Goal: Contribute content: Add original content to the website for others to see

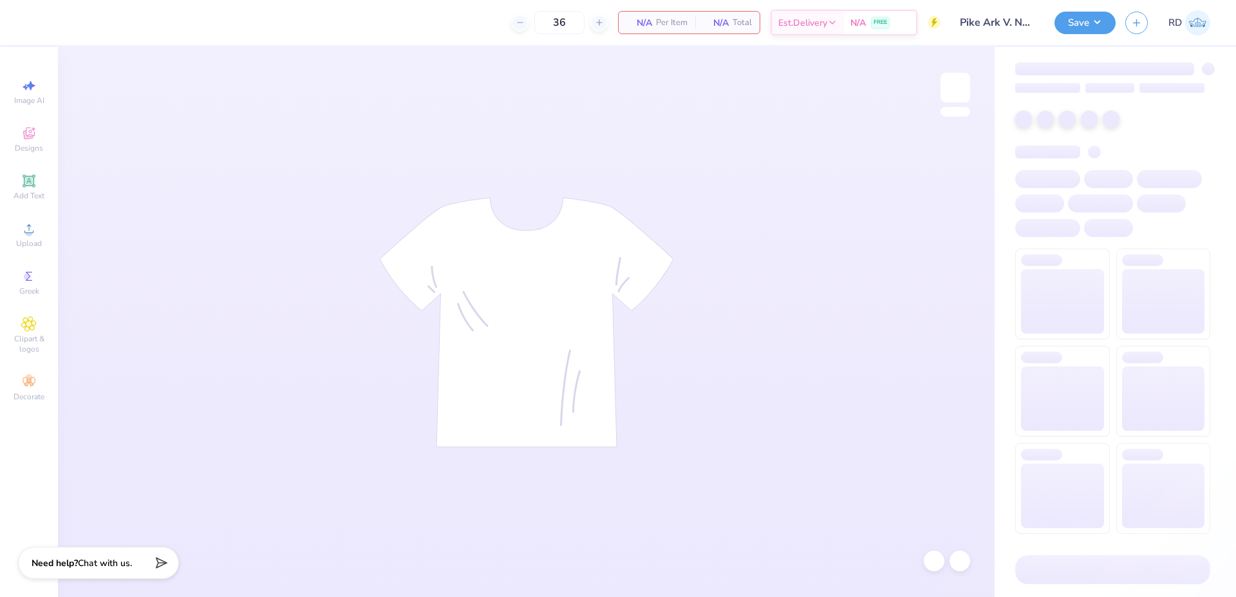
type input "Pike Ark V. Notre Dame Tee'25"
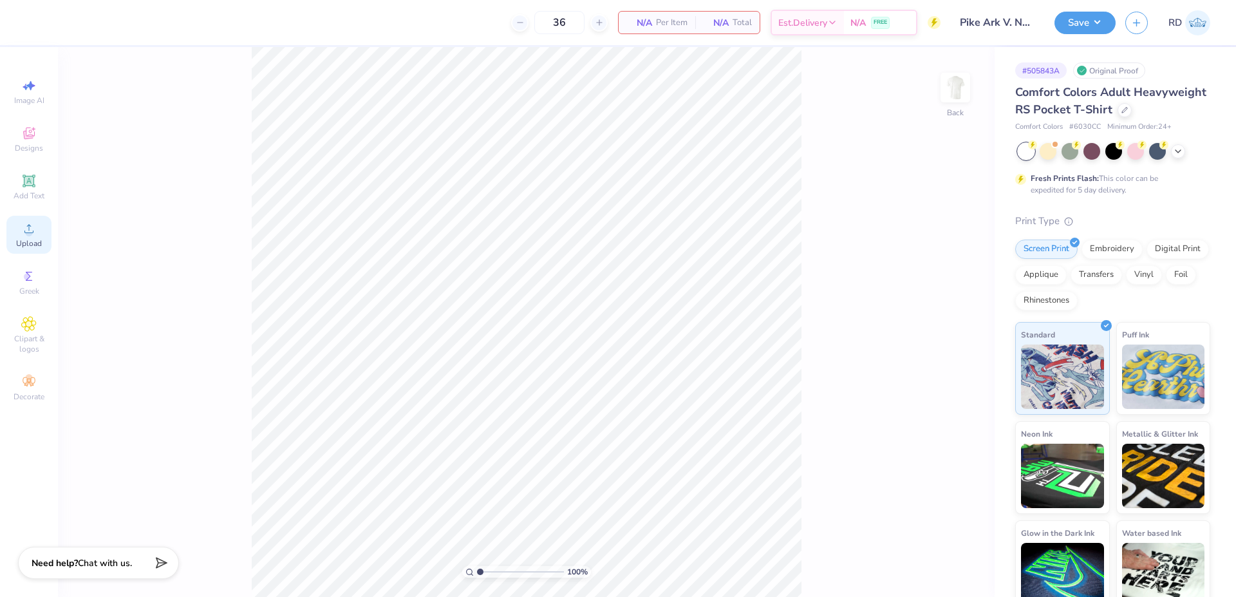
click at [23, 237] on div "Upload" at bounding box center [28, 235] width 45 height 38
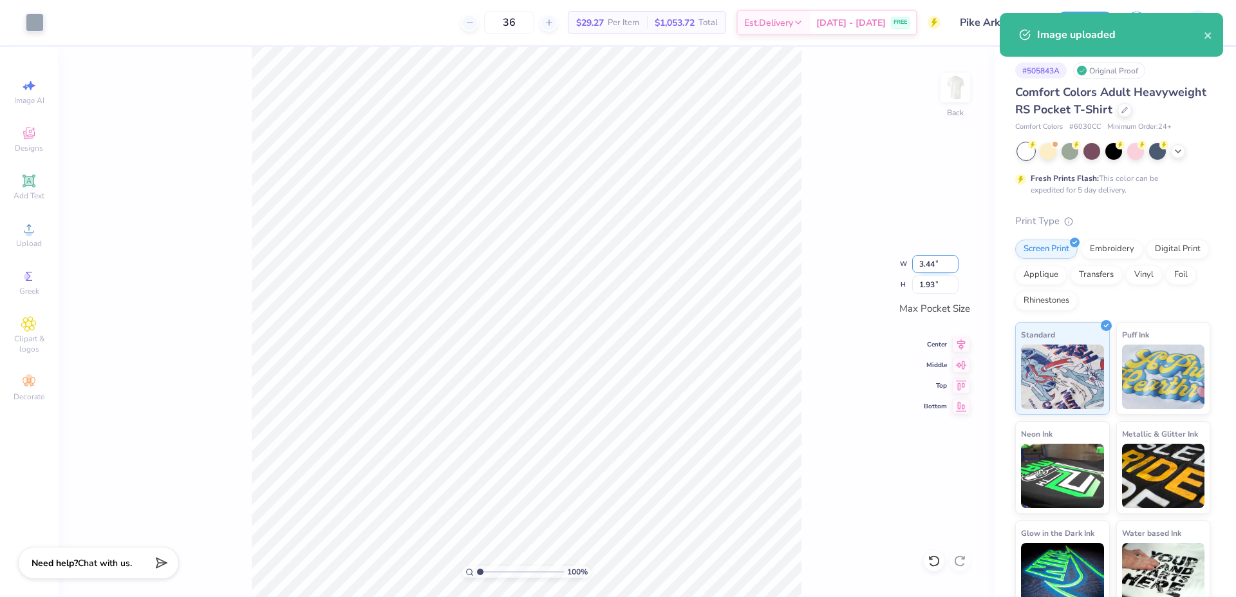
click at [922, 266] on input "3.44" at bounding box center [935, 264] width 46 height 18
type input "3.50"
type input "1.97"
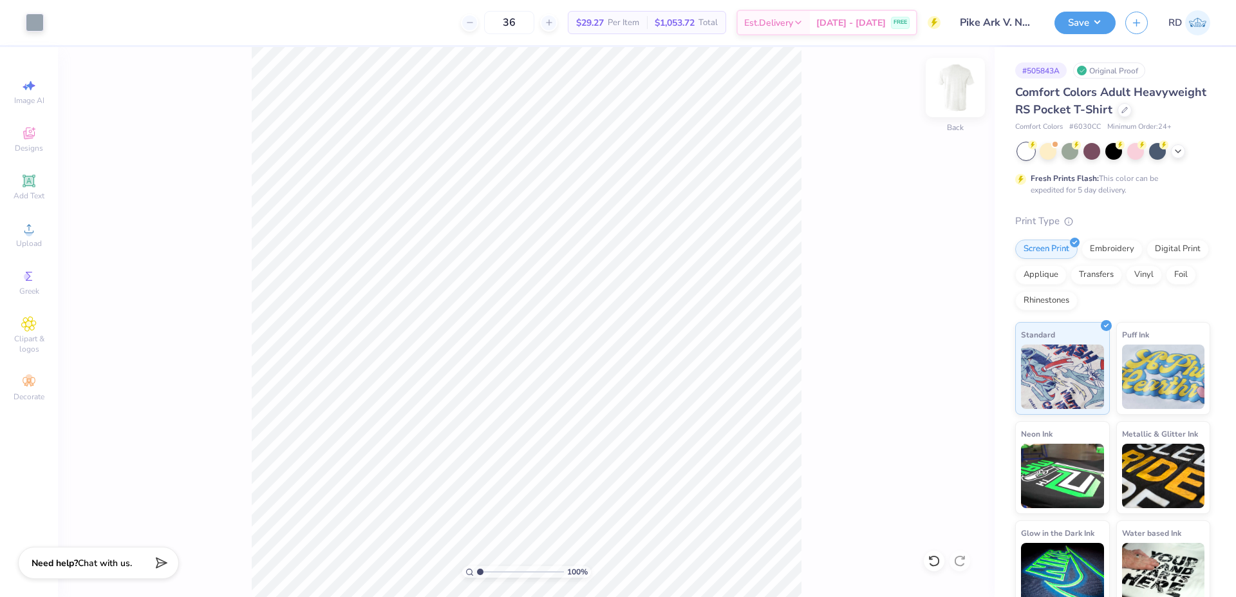
click at [954, 88] on img at bounding box center [954, 87] width 51 height 51
click at [19, 232] on div "Upload" at bounding box center [28, 235] width 45 height 38
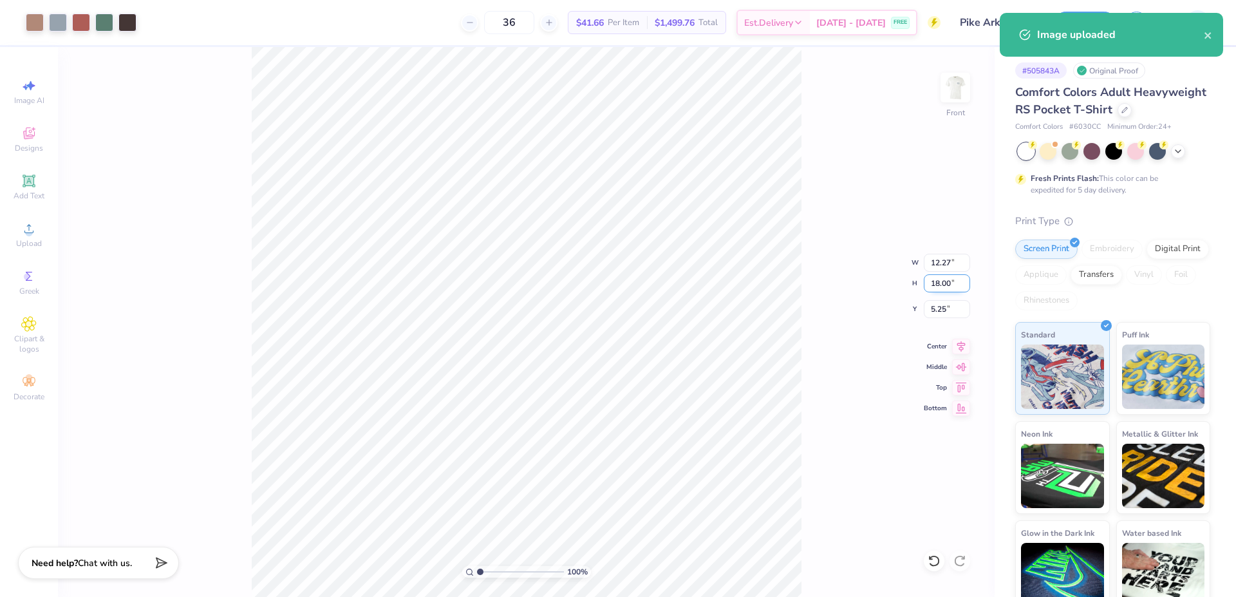
click at [946, 282] on input "18.00" at bounding box center [946, 283] width 46 height 18
type input "15"
type input "10.22"
type input "15.00"
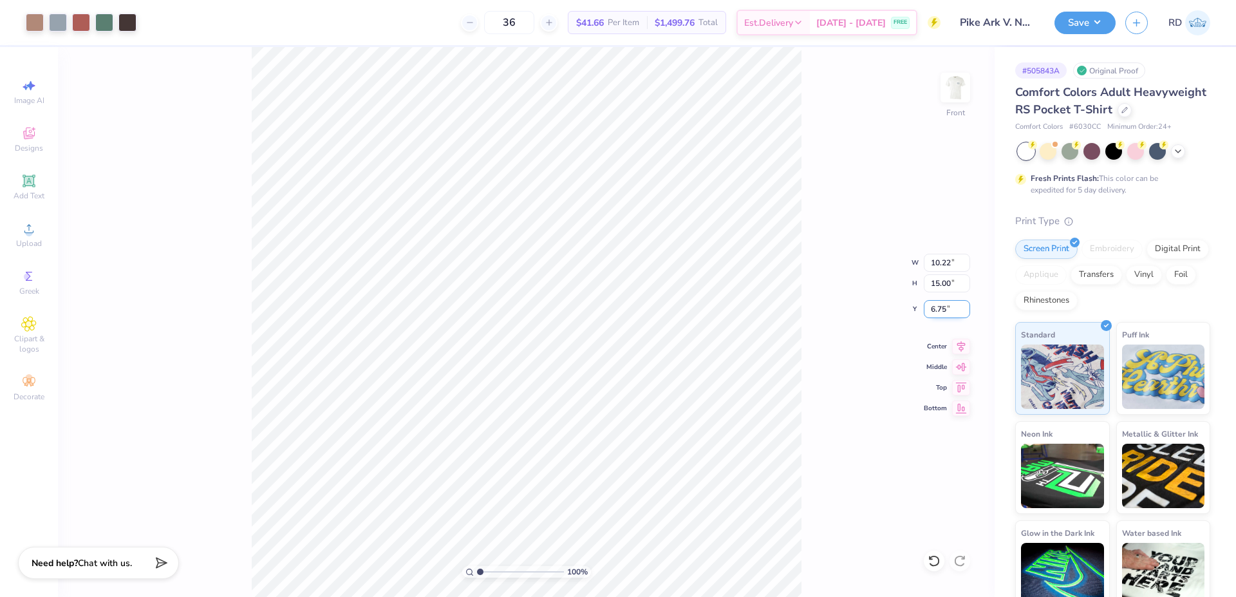
click at [936, 310] on input "6.75" at bounding box center [946, 309] width 46 height 18
type input "3.00"
click at [962, 349] on icon at bounding box center [961, 344] width 18 height 15
click at [1098, 21] on button "Save" at bounding box center [1084, 21] width 61 height 23
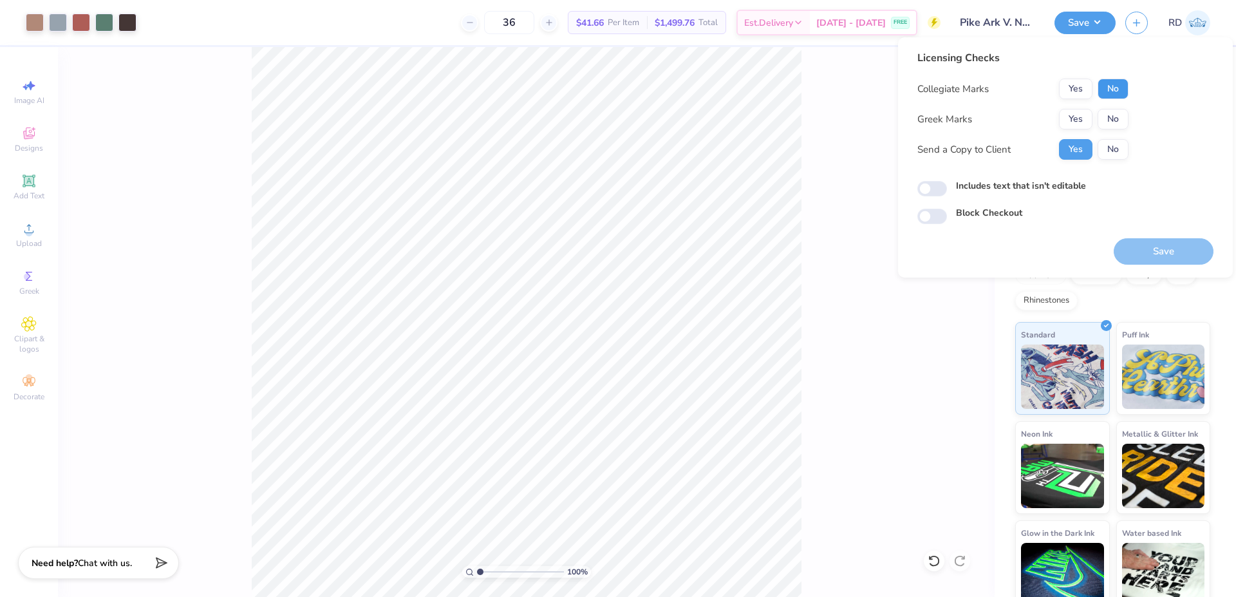
click at [1118, 87] on button "No" at bounding box center [1112, 89] width 31 height 21
click at [1080, 91] on button "Yes" at bounding box center [1075, 89] width 33 height 21
click at [1075, 123] on button "Yes" at bounding box center [1075, 119] width 33 height 21
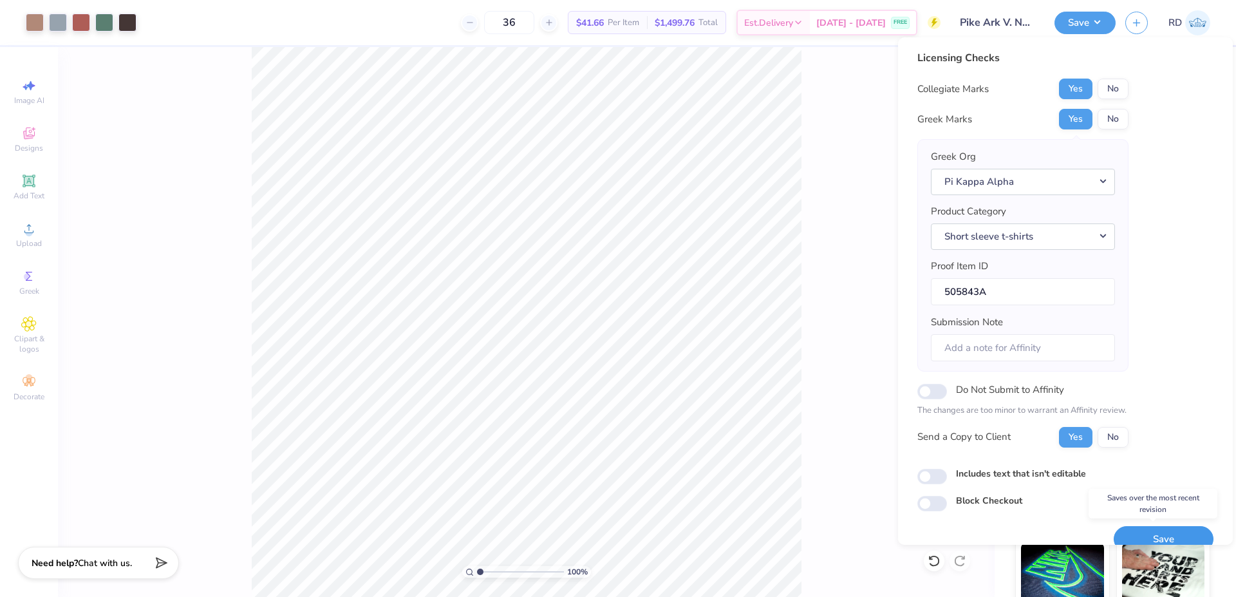
click at [1163, 535] on button "Save" at bounding box center [1163, 539] width 100 height 26
